Goal: Task Accomplishment & Management: Manage account settings

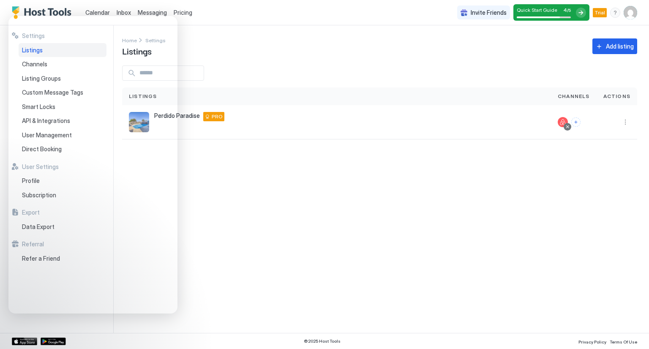
click at [214, 212] on div "Settings Home Settings Listings Add listing Listings Channels Actions [GEOGRAPH…" at bounding box center [385, 178] width 527 height 307
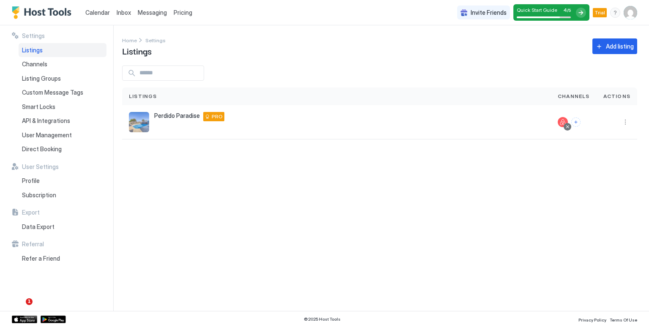
click at [271, 164] on div "Settings Home Settings Listings Add listing Listings Channels Actions [GEOGRAPH…" at bounding box center [385, 167] width 527 height 285
click at [100, 14] on span "Calendar" at bounding box center [97, 12] width 24 height 7
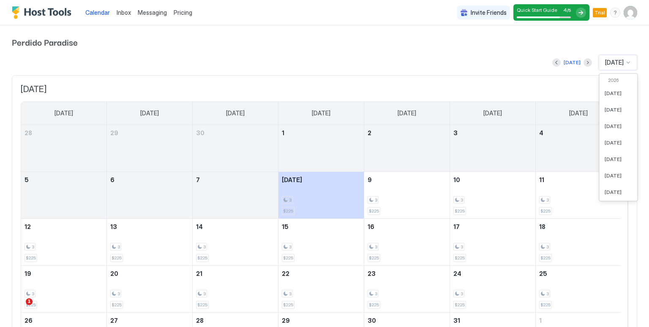
click at [626, 62] on div "[DATE]" at bounding box center [617, 62] width 38 height 15
click at [606, 66] on div "[DATE]" at bounding box center [617, 62] width 38 height 15
click at [606, 128] on div "[DATE]" at bounding box center [618, 125] width 38 height 16
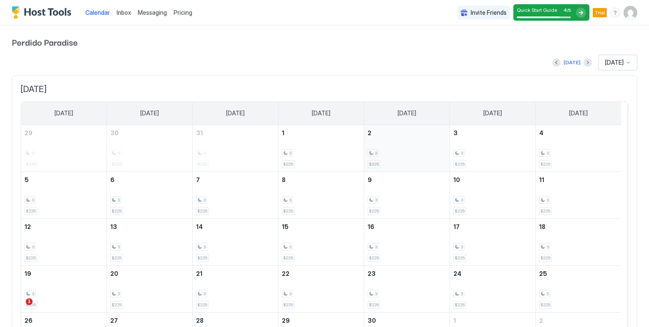
click at [415, 159] on div "3 $225" at bounding box center [406, 148] width 79 height 40
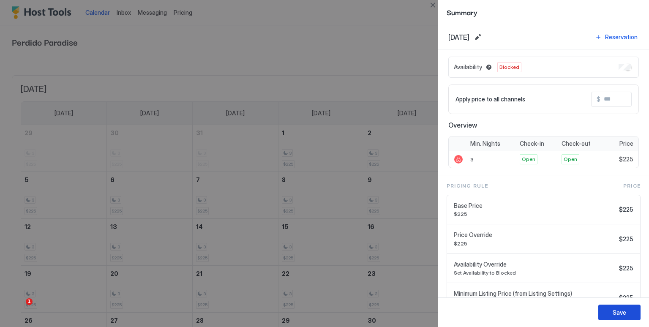
click at [603, 312] on button "Save" at bounding box center [619, 312] width 42 height 16
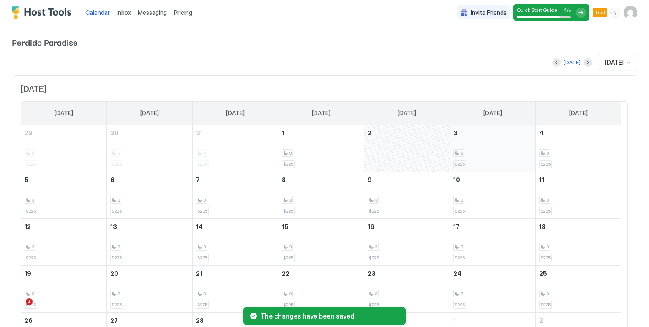
click at [502, 140] on div "3 $225" at bounding box center [492, 148] width 79 height 40
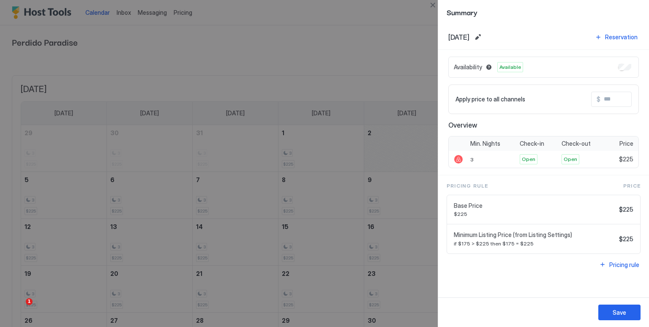
click at [397, 92] on div at bounding box center [324, 163] width 649 height 327
click at [404, 80] on div at bounding box center [324, 163] width 649 height 327
click at [483, 41] on button "Edit date range" at bounding box center [477, 37] width 10 height 10
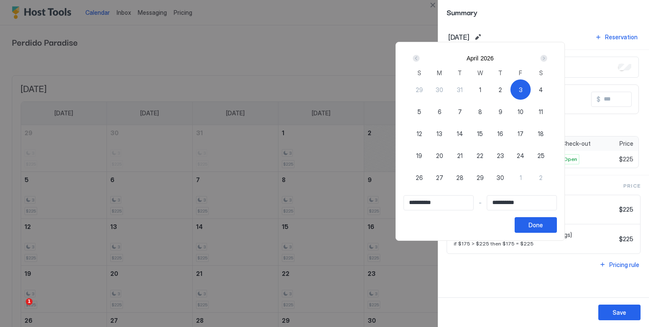
click at [543, 111] on span "11" at bounding box center [540, 111] width 4 height 9
type input "**********"
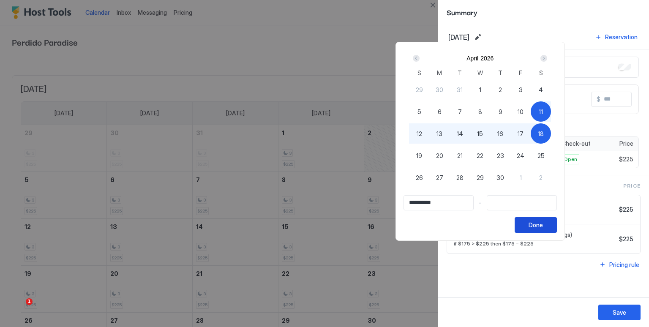
click at [556, 225] on button "Done" at bounding box center [535, 225] width 42 height 16
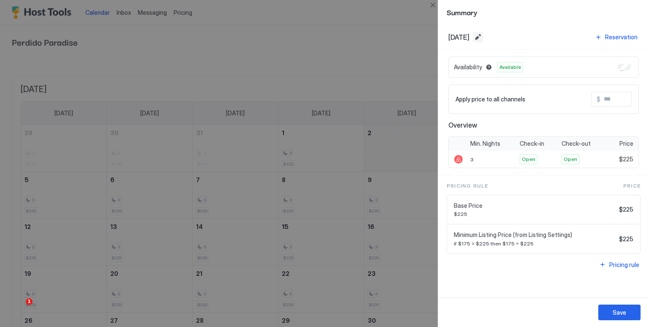
click at [483, 36] on button "Edit date range" at bounding box center [477, 37] width 10 height 10
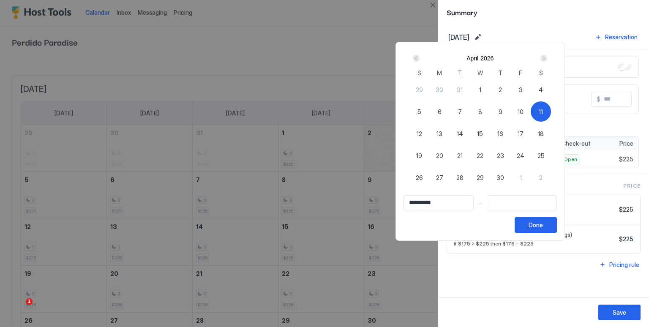
click at [530, 90] on div "3" at bounding box center [520, 89] width 20 height 20
type input "**********"
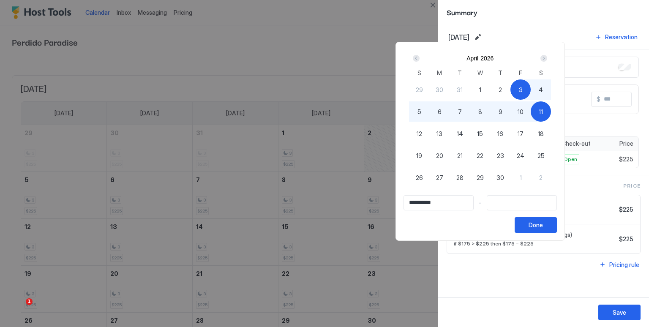
click at [543, 110] on span "11" at bounding box center [540, 111] width 4 height 9
type input "**********"
click at [556, 225] on button "Done" at bounding box center [535, 225] width 42 height 16
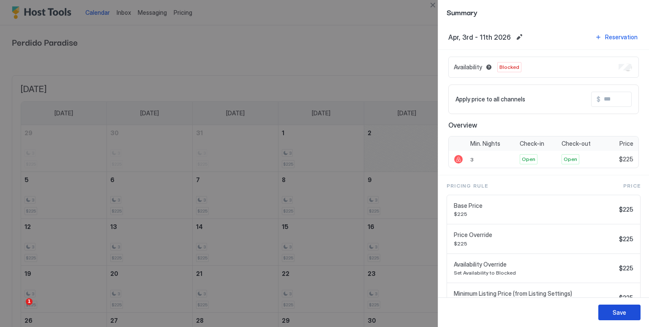
click at [621, 311] on div "Save" at bounding box center [619, 312] width 14 height 9
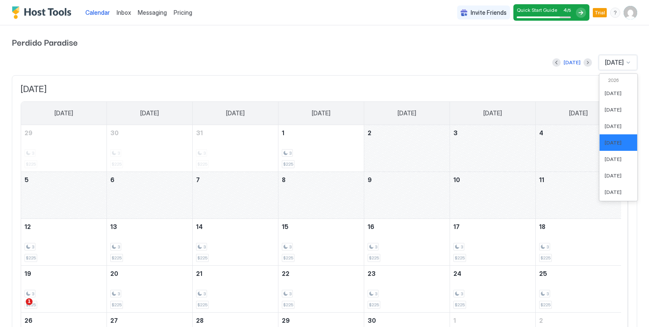
click at [624, 62] on div at bounding box center [627, 62] width 7 height 7
click at [607, 169] on div "[DATE]" at bounding box center [618, 175] width 38 height 16
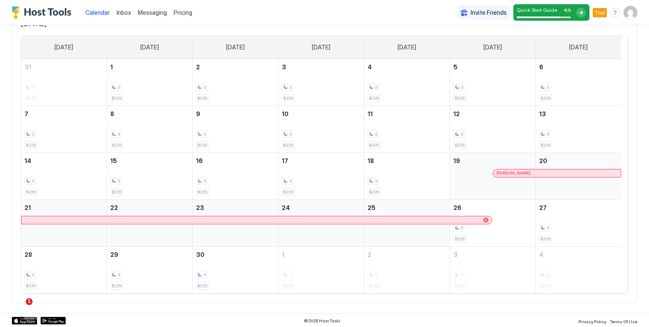
scroll to position [65, 0]
click at [563, 220] on div "3 $225" at bounding box center [578, 224] width 79 height 40
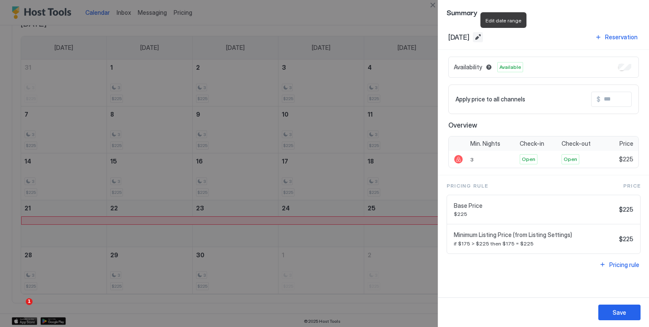
click at [483, 39] on button "Edit date range" at bounding box center [477, 37] width 10 height 10
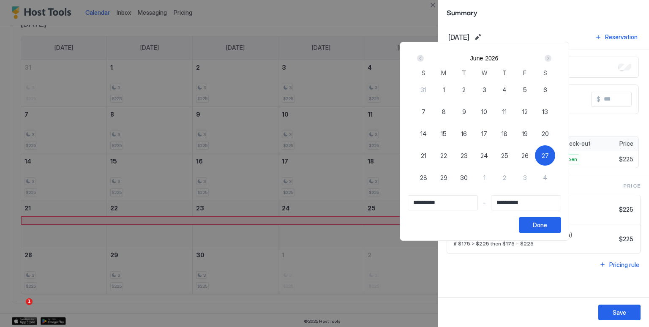
click at [551, 58] on div "Next" at bounding box center [547, 58] width 7 height 7
click at [555, 105] on div "11" at bounding box center [545, 111] width 20 height 20
type input "**********"
click at [423, 57] on div "Prev" at bounding box center [420, 58] width 7 height 7
click at [548, 157] on span "27" at bounding box center [544, 155] width 7 height 9
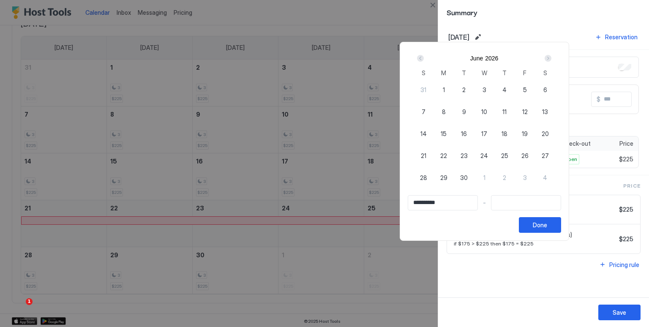
type input "**********"
click at [553, 56] on div "Next" at bounding box center [548, 58] width 10 height 10
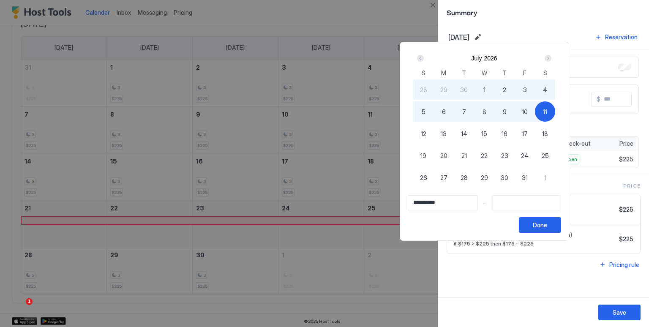
click at [547, 108] on span "11" at bounding box center [545, 111] width 4 height 9
type input "**********"
drag, startPoint x: 584, startPoint y: 229, endPoint x: 520, endPoint y: 268, distance: 74.7
click at [520, 268] on div at bounding box center [324, 163] width 649 height 327
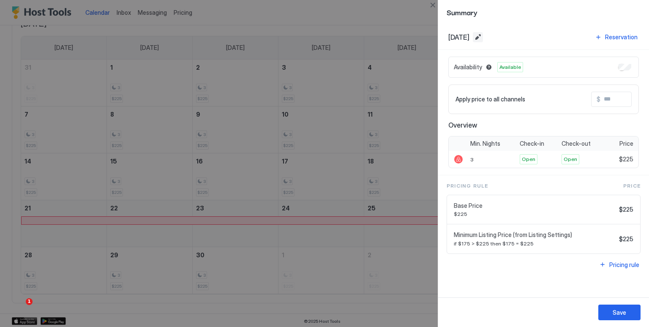
click at [483, 37] on button "Edit date range" at bounding box center [477, 37] width 10 height 10
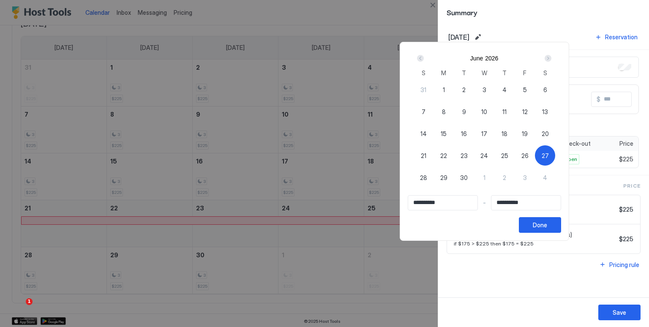
click at [548, 158] on span "27" at bounding box center [544, 155] width 7 height 9
click at [555, 161] on div "27" at bounding box center [545, 155] width 20 height 20
type input "**********"
click at [551, 59] on div "Next" at bounding box center [547, 58] width 7 height 7
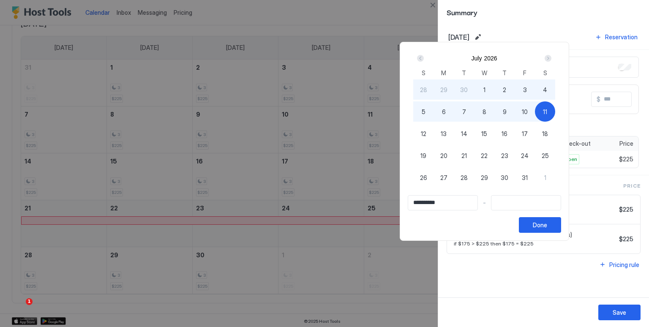
click at [547, 114] on span "11" at bounding box center [545, 111] width 4 height 9
type input "**********"
click at [561, 219] on button "Done" at bounding box center [539, 225] width 42 height 16
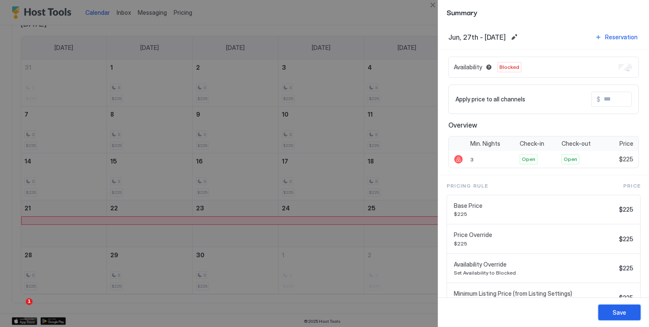
click at [616, 313] on div "Save" at bounding box center [619, 312] width 14 height 9
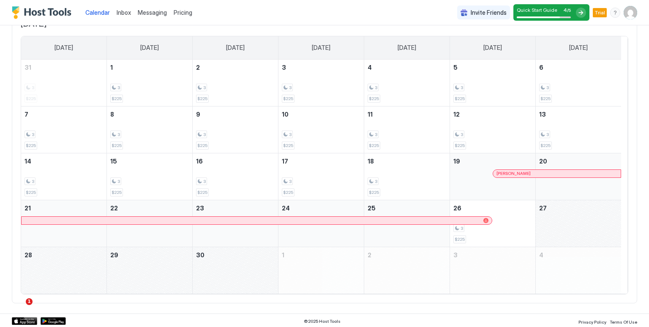
click at [304, 7] on div "Calendar Inbox Messaging Pricing Invite Friends Quick Start Guide 4 / 5 Trial CV" at bounding box center [324, 12] width 649 height 25
click at [158, 16] on span "Messaging" at bounding box center [152, 12] width 29 height 7
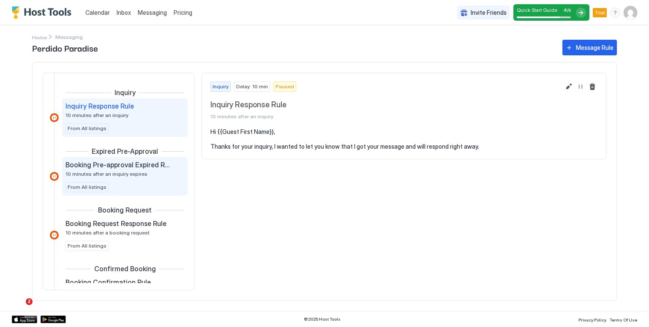
click at [122, 171] on span "10 minutes after an inquiry expires" at bounding box center [106, 174] width 82 height 6
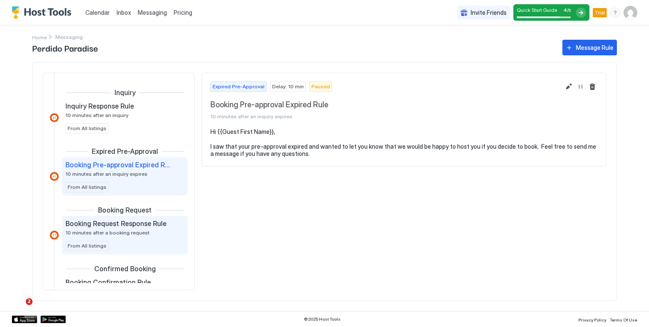
click at [142, 239] on div "Booking Request Response Rule 10 minutes after a booking request From All listi…" at bounding box center [124, 235] width 119 height 32
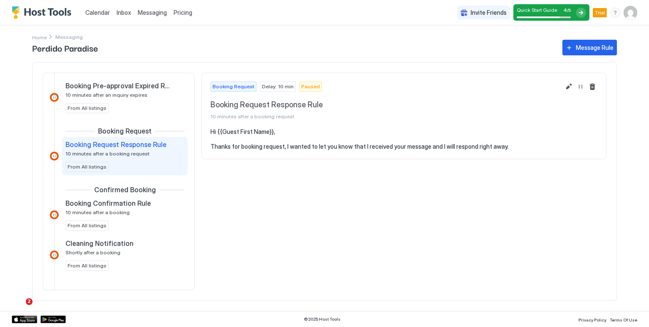
scroll to position [81, 0]
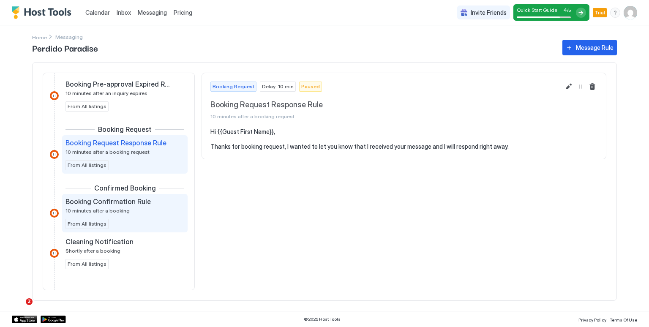
click at [118, 199] on span "Booking Confirmation Rule" at bounding box center [107, 201] width 85 height 8
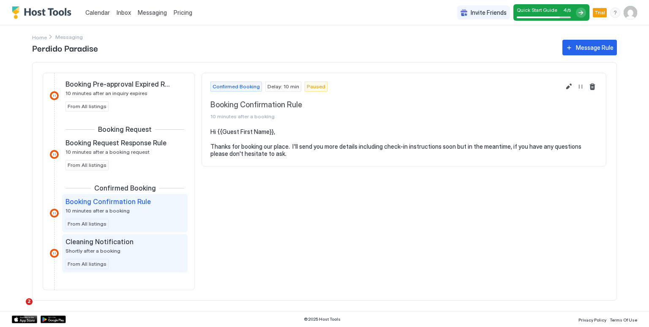
click at [108, 243] on span "Cleaning Notification" at bounding box center [99, 241] width 68 height 8
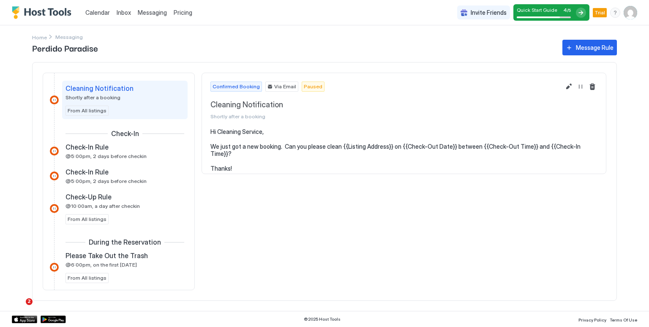
scroll to position [238, 0]
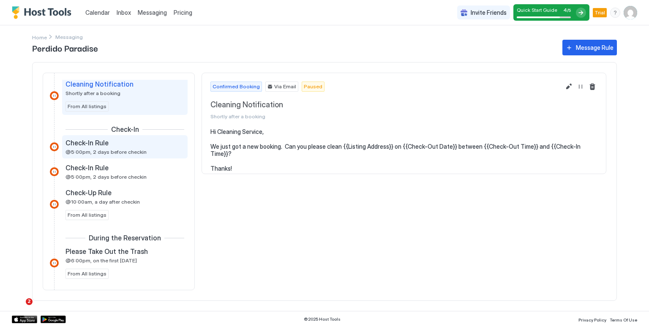
click at [84, 145] on span "Check-In Rule" at bounding box center [86, 142] width 43 height 8
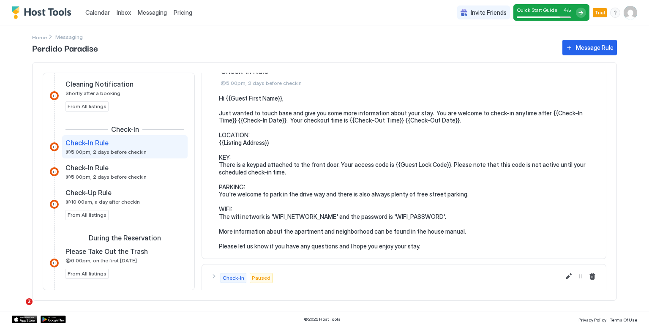
scroll to position [62, 0]
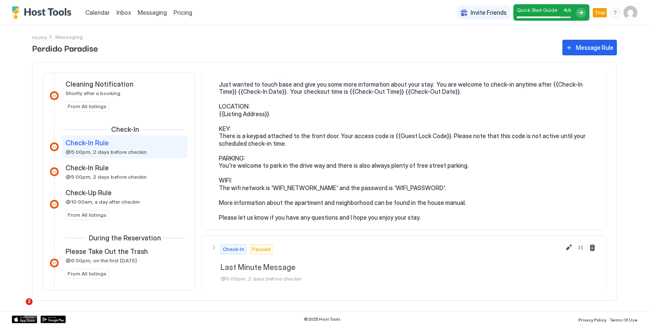
click at [282, 263] on span "Last Minute Message" at bounding box center [408, 268] width 377 height 10
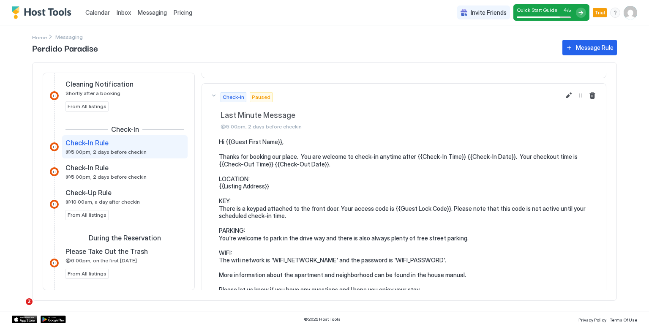
scroll to position [226, 0]
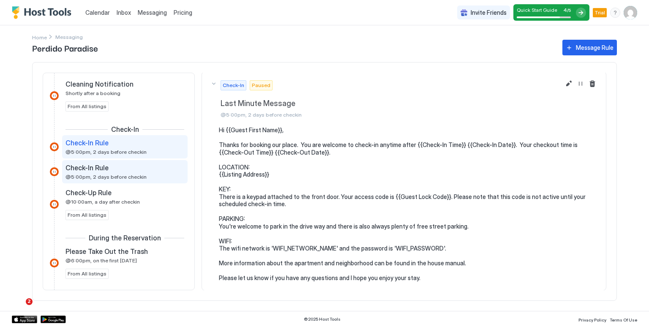
click at [117, 176] on span "@5:00pm, 2 days before checkin" at bounding box center [105, 177] width 81 height 6
click at [136, 174] on span "@5:00pm, 2 days before checkin" at bounding box center [105, 177] width 81 height 6
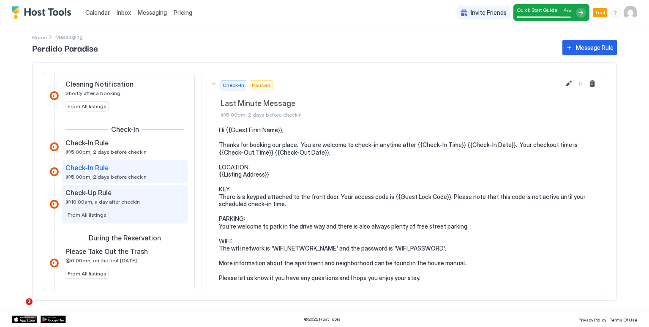
click at [136, 193] on div "Check-Up Rule" at bounding box center [118, 192] width 107 height 8
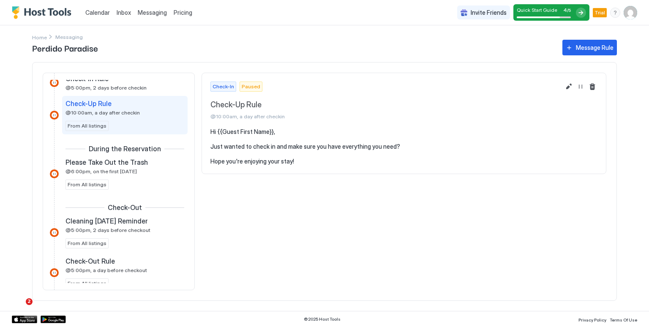
scroll to position [327, 0]
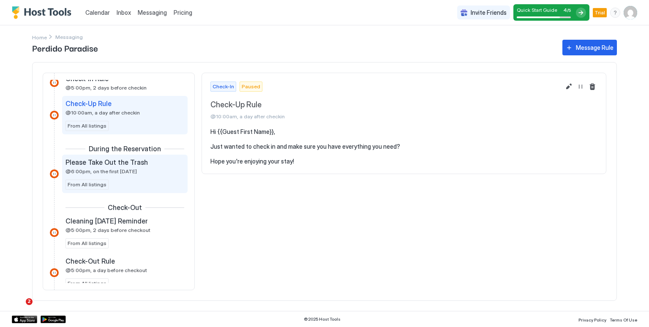
click at [166, 171] on div "Please Take Out the Trash @6:00pm, on the first [DATE]" at bounding box center [118, 166] width 107 height 16
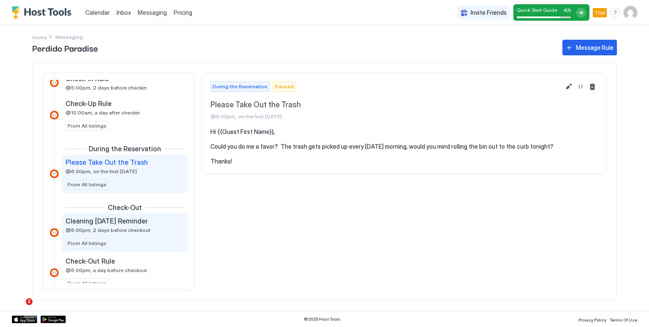
click at [173, 228] on div "Cleaning [DATE] Reminder @5:00pm, 2 days before checkout From All listings" at bounding box center [124, 233] width 119 height 32
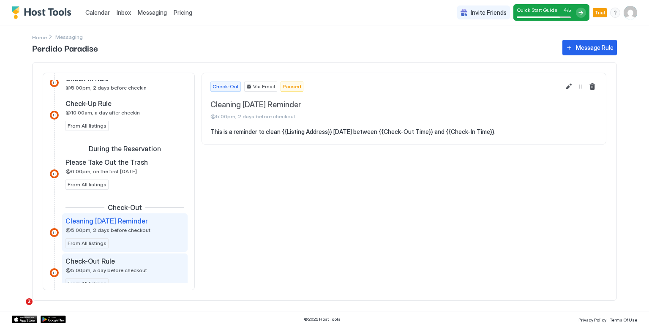
click at [152, 261] on div "Check-Out Rule" at bounding box center [118, 261] width 107 height 8
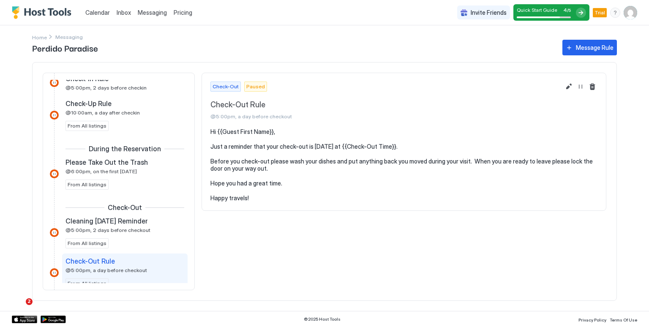
click at [187, 281] on div "Inquiry Inquiry Response Rule 10 minutes after an inquiry From All listings Exp…" at bounding box center [119, 181] width 152 height 217
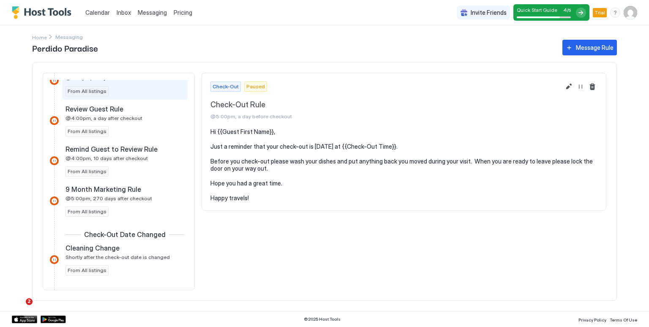
scroll to position [530, 0]
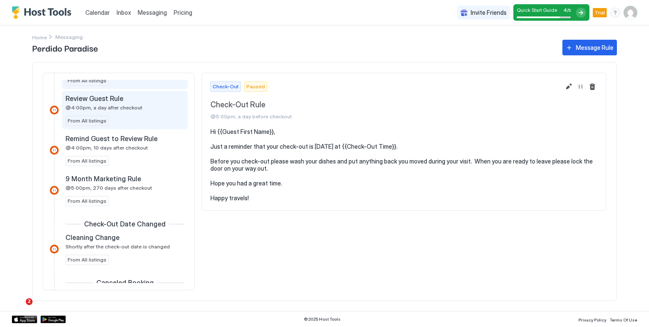
click at [107, 104] on span "@4:00pm, a day after checkout" at bounding box center [103, 107] width 77 height 6
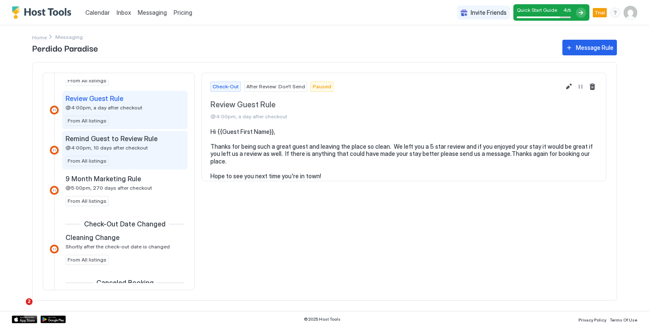
click at [130, 136] on span "Remind Guest to Review Rule" at bounding box center [111, 138] width 92 height 8
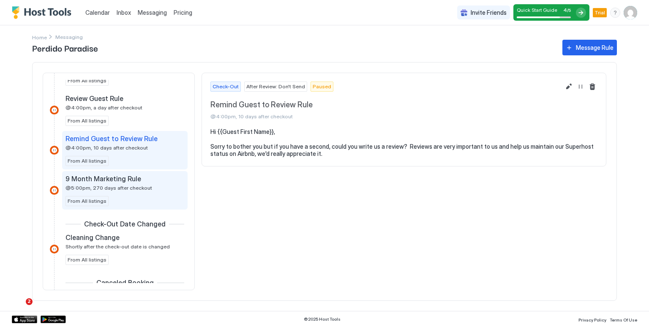
click at [134, 187] on span "@5:00pm, 270 days after checkout" at bounding box center [108, 188] width 87 height 6
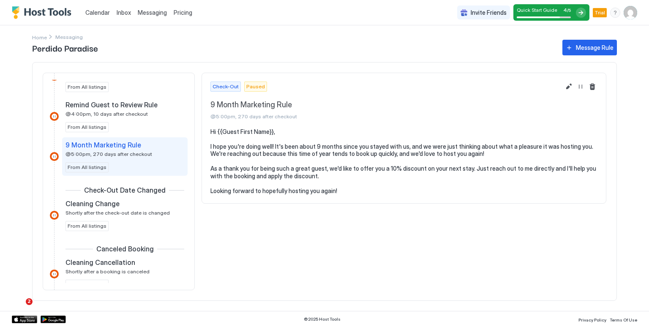
scroll to position [581, 0]
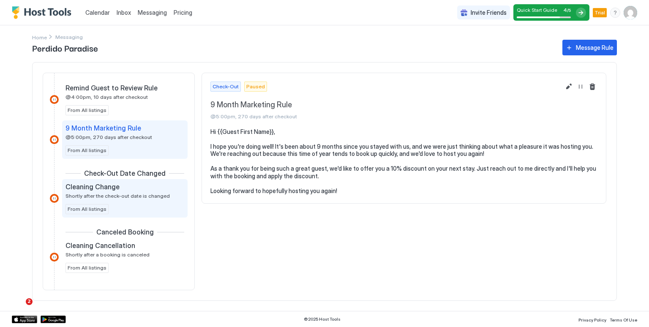
click at [130, 196] on span "Shortly after the check-out date is changed" at bounding box center [117, 196] width 104 height 6
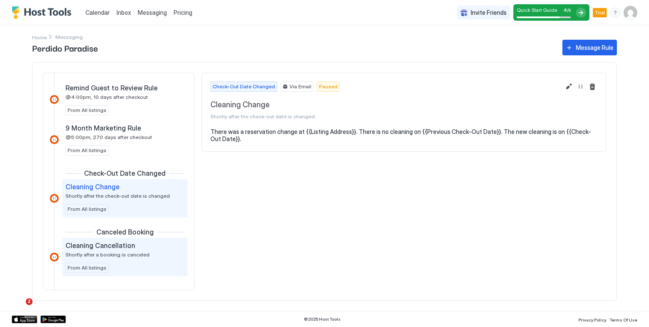
click at [147, 246] on div "Cleaning Cancellation" at bounding box center [118, 245] width 107 height 8
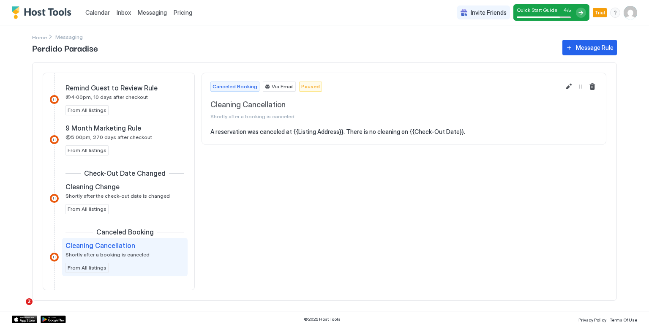
scroll to position [581, 0]
click at [586, 50] on div "Message Rule" at bounding box center [594, 47] width 38 height 9
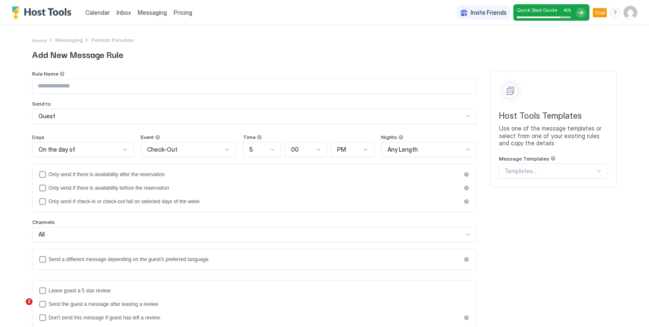
click at [46, 14] on img "Host Tools Logo" at bounding box center [43, 12] width 63 height 13
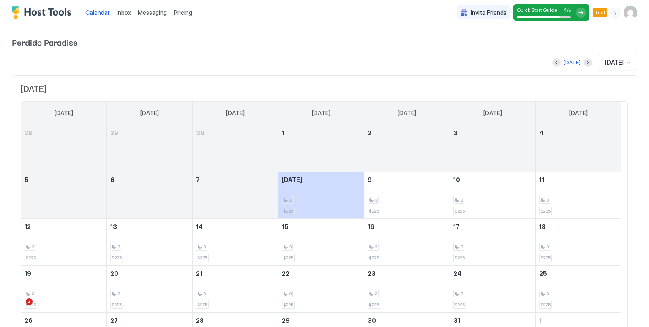
click at [623, 18] on img "User profile" at bounding box center [630, 13] width 14 height 14
click at [548, 49] on span "Settings" at bounding box center [547, 47] width 23 height 8
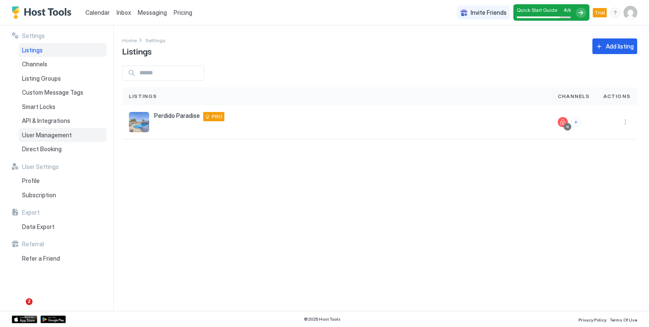
click at [64, 129] on div "User Management" at bounding box center [63, 135] width 88 height 14
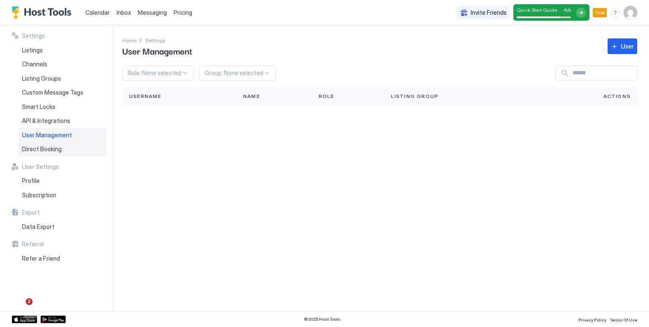
click at [60, 149] on span "Direct Booking" at bounding box center [42, 149] width 40 height 8
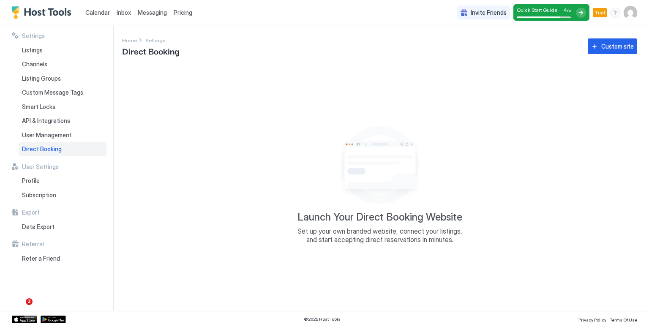
click at [102, 9] on span "Calendar" at bounding box center [97, 12] width 24 height 7
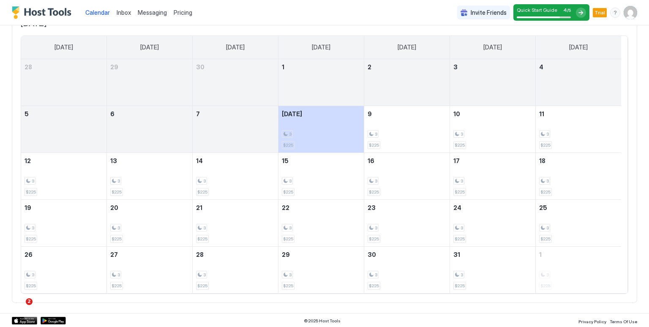
scroll to position [65, 0]
click at [311, 182] on div "3" at bounding box center [321, 181] width 79 height 8
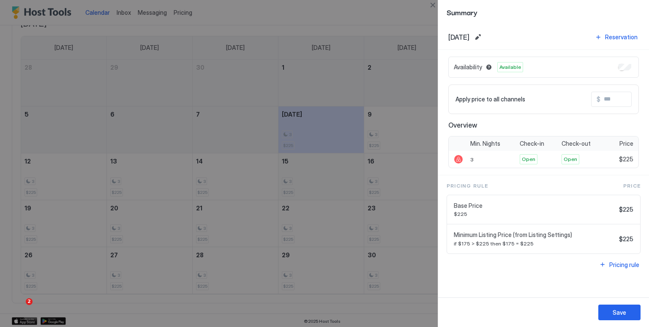
click at [311, 182] on div at bounding box center [324, 163] width 649 height 327
click at [321, 181] on div at bounding box center [324, 163] width 649 height 327
click at [483, 36] on button "Edit date range" at bounding box center [477, 37] width 10 height 10
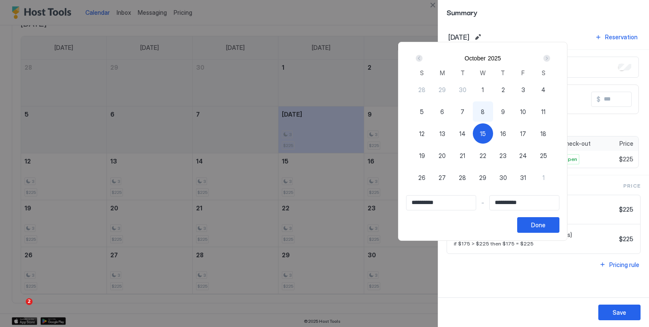
click at [486, 136] on span "15" at bounding box center [483, 133] width 6 height 9
type input "**********"
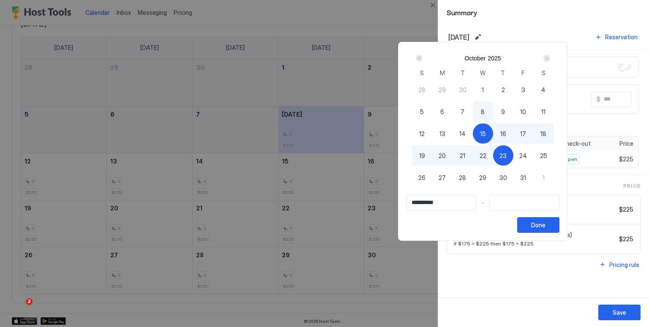
click at [506, 156] on span "23" at bounding box center [502, 155] width 7 height 9
type input "**********"
click at [559, 220] on button "Done" at bounding box center [538, 225] width 42 height 16
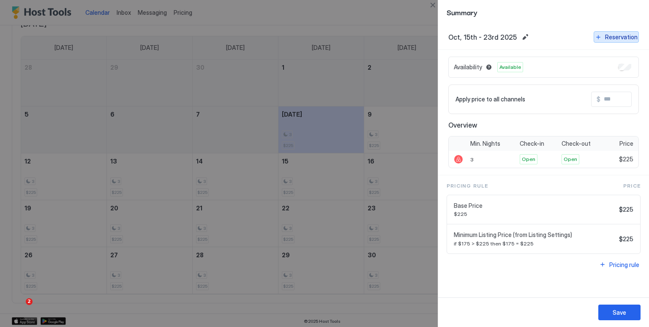
click at [600, 36] on button "Reservation" at bounding box center [615, 36] width 45 height 11
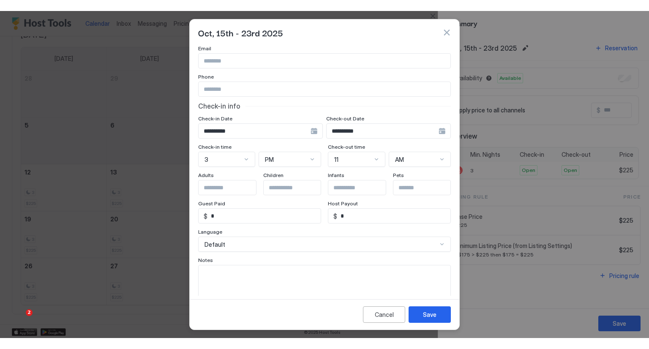
scroll to position [61, 0]
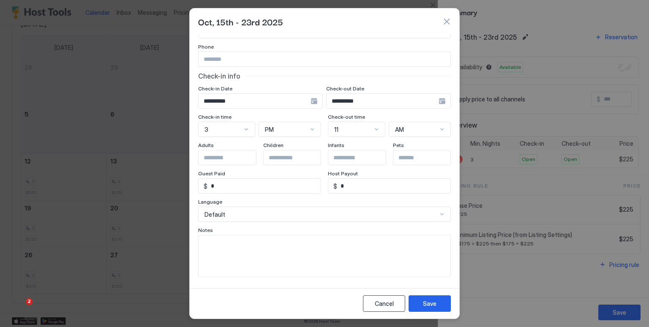
click at [383, 309] on button "Cancel" at bounding box center [384, 303] width 42 height 16
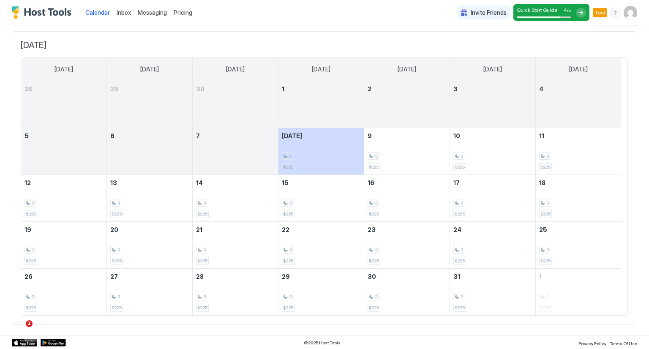
scroll to position [43, 0]
click at [174, 11] on span "Pricing" at bounding box center [183, 13] width 19 height 8
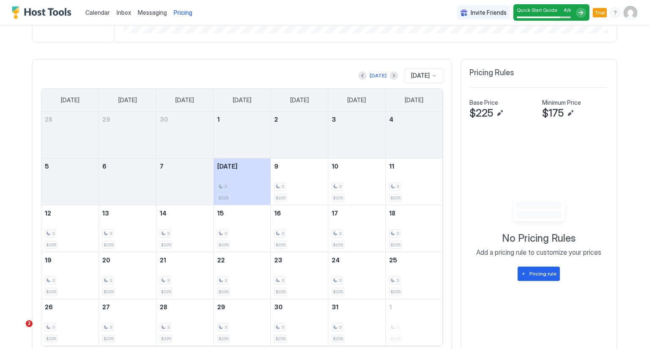
scroll to position [224, 0]
click at [524, 274] on button "Pricing rule" at bounding box center [538, 274] width 42 height 14
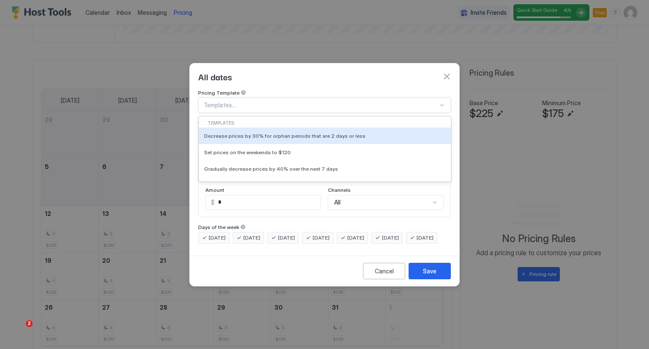
click at [347, 101] on div at bounding box center [321, 105] width 234 height 8
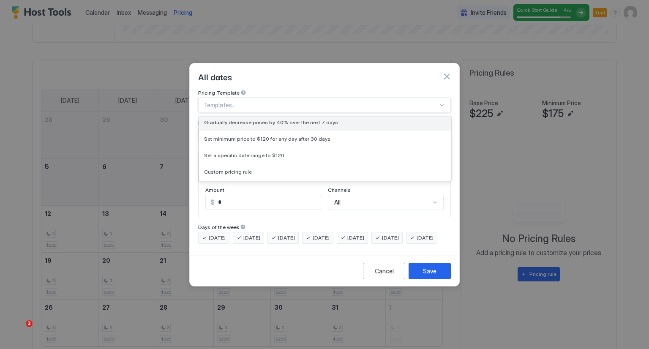
scroll to position [48, 0]
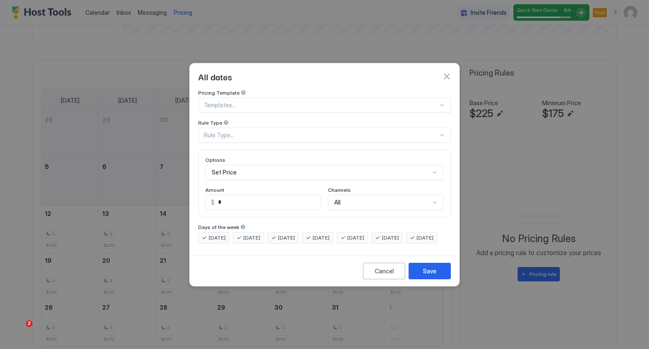
click at [156, 71] on div at bounding box center [324, 174] width 649 height 349
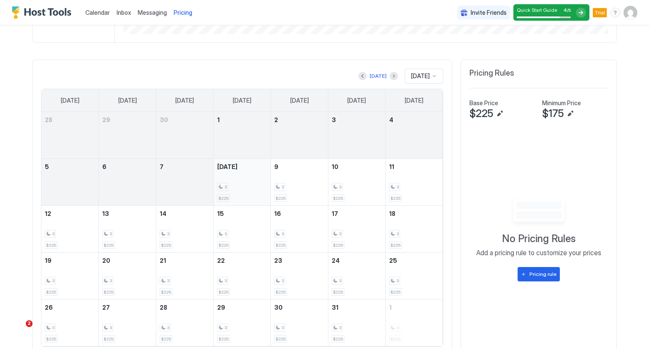
click at [219, 195] on span "$225" at bounding box center [223, 197] width 10 height 5
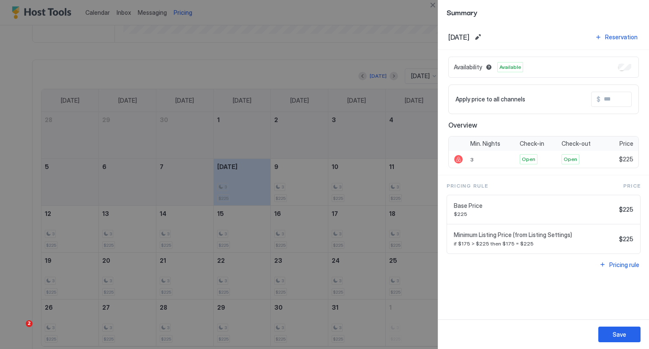
click at [487, 240] on span "if $175 > $225 then $175 = $225" at bounding box center [534, 243] width 162 height 6
drag, startPoint x: 489, startPoint y: 243, endPoint x: 478, endPoint y: 233, distance: 14.9
click at [478, 233] on div "Minimum Listing Price (from Listing Settings) if $175 > $225 then $175 = $225" at bounding box center [534, 239] width 162 height 16
click at [478, 233] on span "Minimum Listing Price (from Listing Settings)" at bounding box center [534, 235] width 162 height 8
click at [626, 235] on span "$225" at bounding box center [626, 239] width 14 height 8
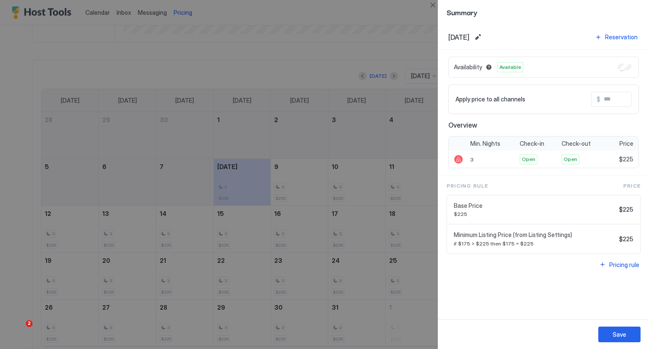
click at [620, 238] on span "$225" at bounding box center [626, 239] width 14 height 8
click at [615, 99] on input "Input Field" at bounding box center [634, 99] width 68 height 14
click at [614, 98] on input "Input Field" at bounding box center [634, 99] width 68 height 14
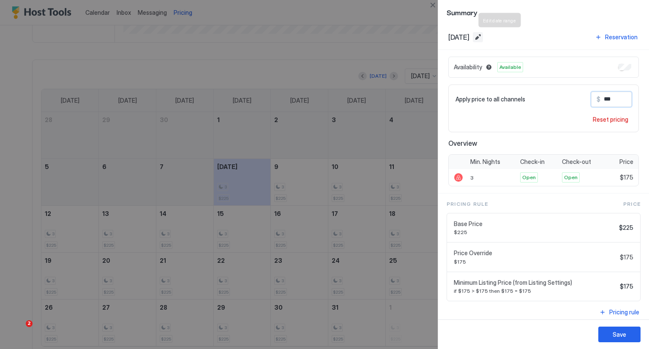
type input "***"
click at [483, 36] on button "Edit date range" at bounding box center [477, 37] width 10 height 10
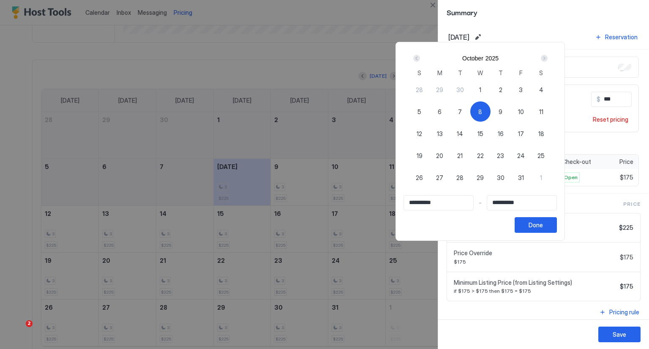
click at [422, 134] on span "12" at bounding box center [418, 133] width 5 height 9
type input "**********"
click at [483, 130] on span "15" at bounding box center [480, 133] width 6 height 9
type input "**********"
click at [556, 228] on button "Done" at bounding box center [535, 225] width 42 height 16
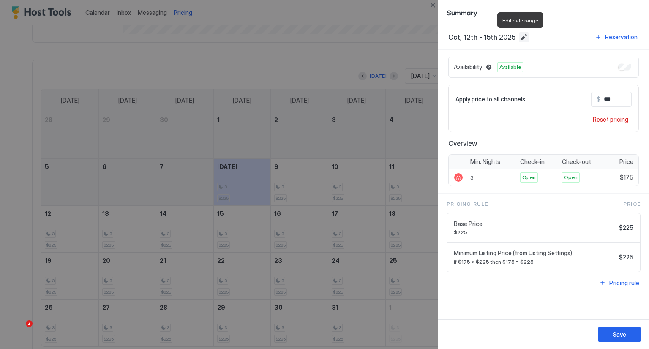
click at [518, 33] on button "Edit date range" at bounding box center [523, 37] width 10 height 10
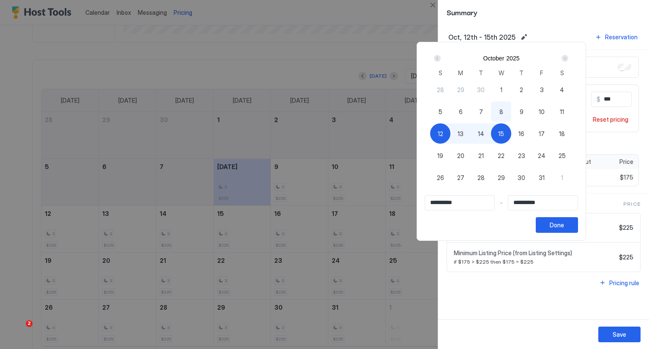
click at [503, 114] on span "8" at bounding box center [501, 111] width 4 height 9
type input "**********"
click at [578, 230] on button "Done" at bounding box center [556, 225] width 42 height 16
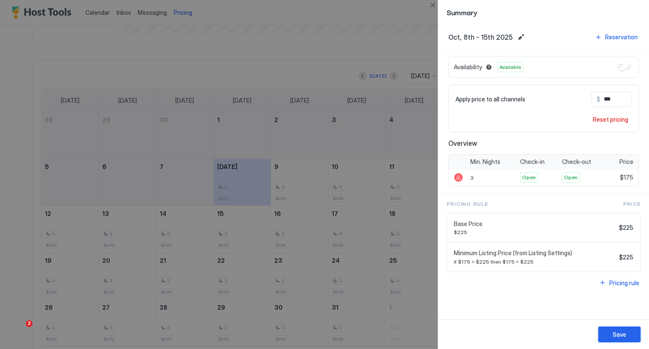
click at [616, 332] on div "Save" at bounding box center [619, 334] width 14 height 9
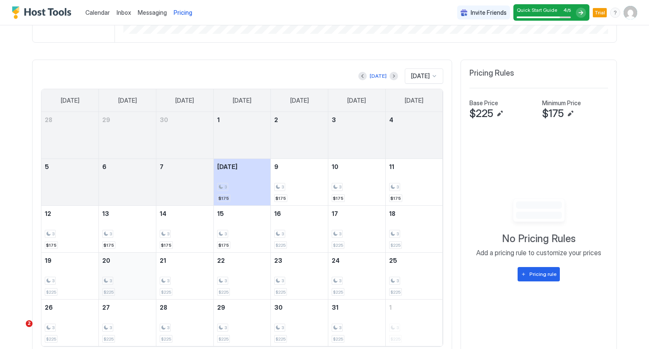
click at [118, 284] on div "3 $225" at bounding box center [127, 276] width 50 height 40
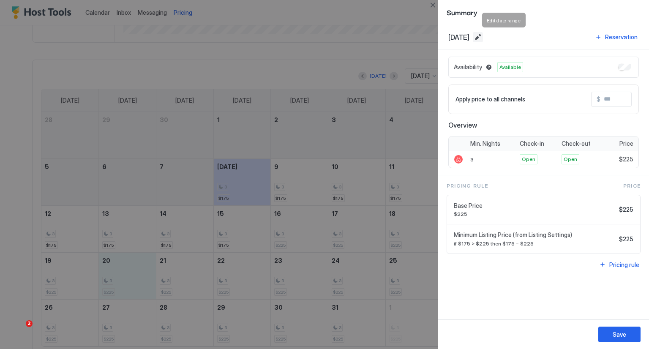
click at [483, 37] on button "Edit date range" at bounding box center [477, 37] width 10 height 10
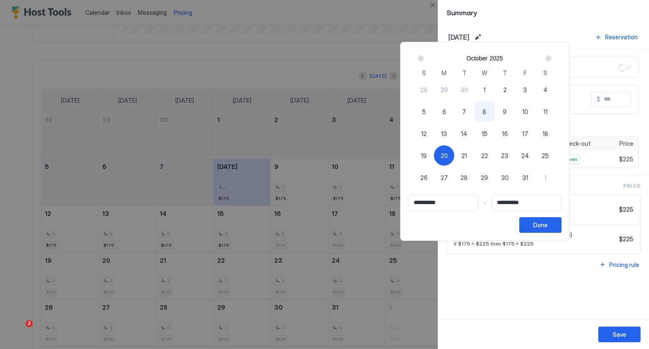
click at [508, 154] on span "23" at bounding box center [504, 155] width 7 height 9
type input "**********"
click at [508, 157] on span "23" at bounding box center [504, 155] width 7 height 9
type input "**********"
click at [448, 156] on span "20" at bounding box center [443, 155] width 7 height 9
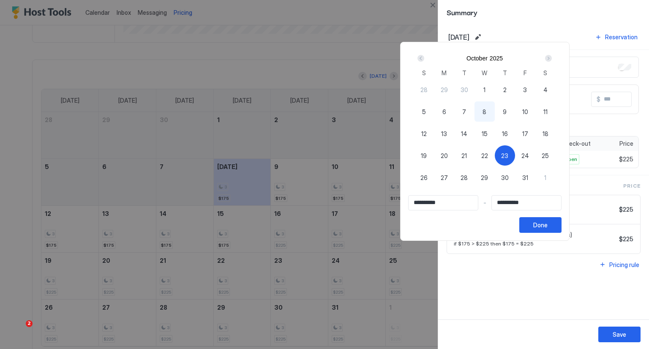
type input "**********"
click at [547, 228] on div "Done" at bounding box center [540, 224] width 14 height 9
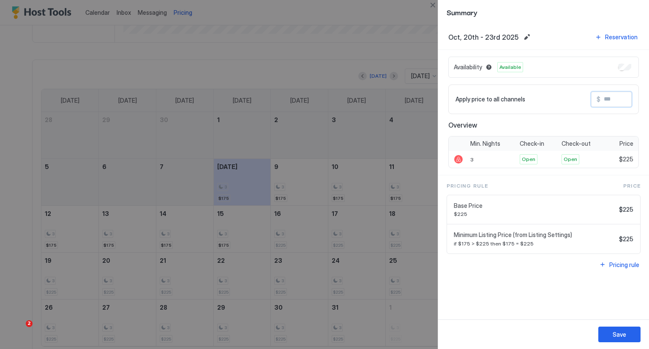
click at [608, 99] on input "Input Field" at bounding box center [634, 99] width 68 height 14
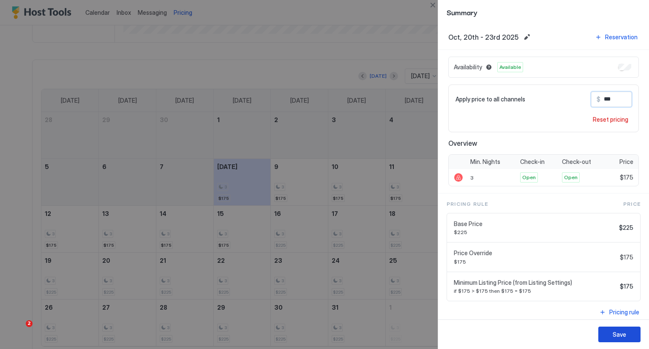
type input "***"
click at [609, 331] on button "Save" at bounding box center [619, 334] width 42 height 16
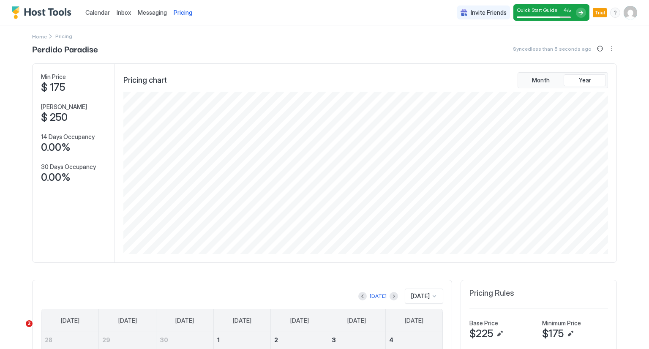
scroll to position [0, 0]
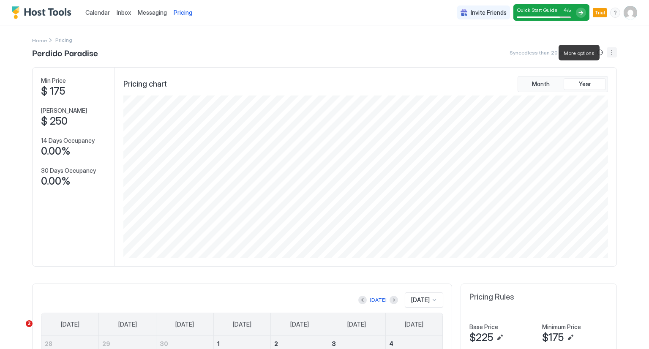
click at [609, 55] on button "More options" at bounding box center [611, 52] width 10 height 10
click at [224, 37] on div at bounding box center [324, 174] width 649 height 349
click at [180, 14] on span "Pricing" at bounding box center [183, 13] width 19 height 8
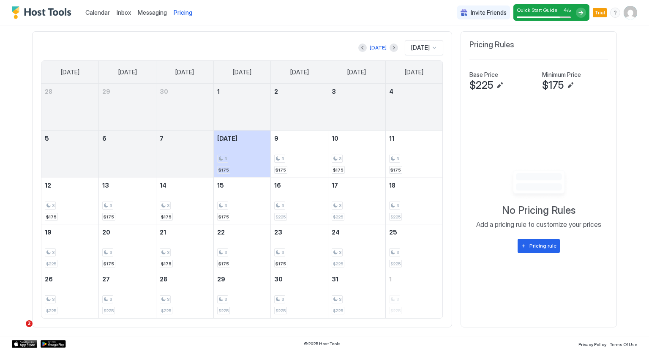
scroll to position [252, 0]
click at [576, 14] on div at bounding box center [580, 13] width 10 height 10
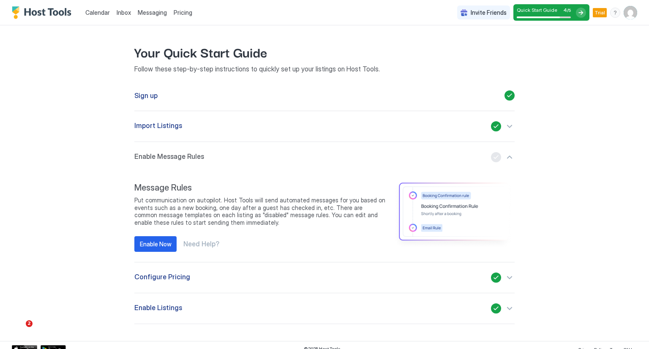
click at [506, 280] on div "button" at bounding box center [503, 277] width 24 height 10
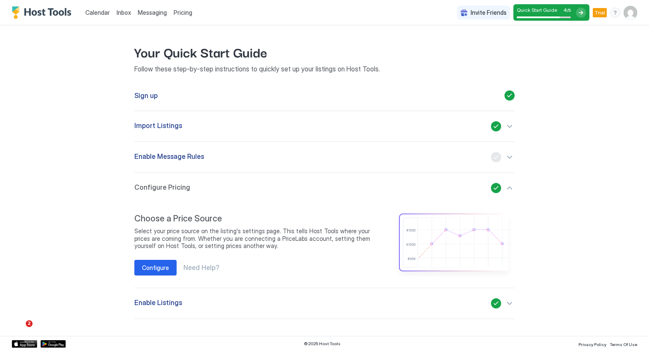
click at [598, 250] on div "Your Quick Start Guide Follow these step-by-step instructions to quickly set up…" at bounding box center [324, 180] width 584 height 310
click at [610, 14] on div "menu" at bounding box center [615, 13] width 10 height 10
click at [562, 128] on div at bounding box center [324, 174] width 649 height 349
click at [92, 13] on span "Calendar" at bounding box center [97, 12] width 24 height 7
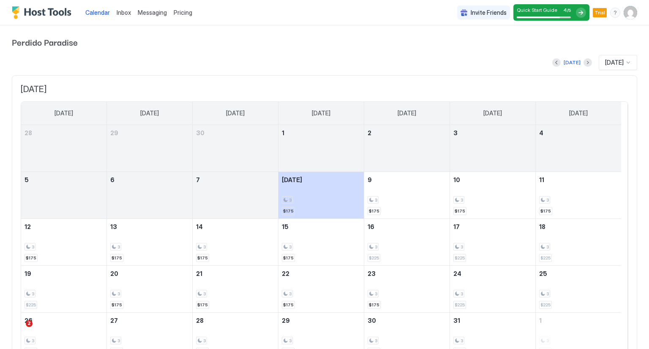
click at [186, 17] on div "Pricing" at bounding box center [182, 12] width 25 height 14
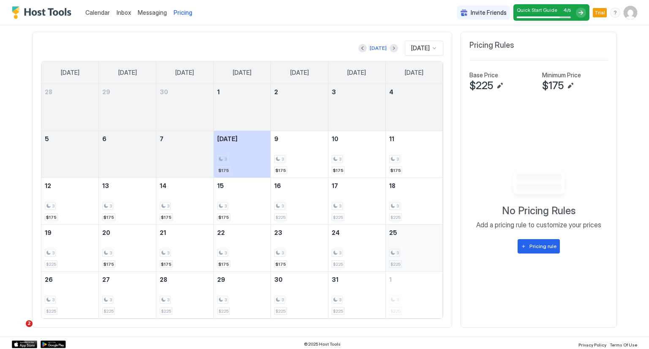
scroll to position [252, 0]
click at [610, 15] on div "menu" at bounding box center [615, 13] width 10 height 10
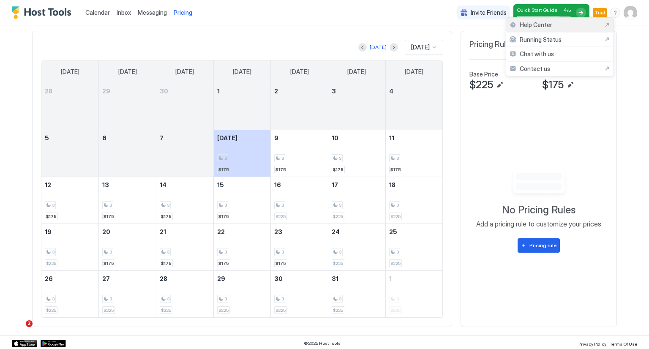
click at [575, 23] on div "Help Center" at bounding box center [559, 25] width 100 height 8
